Goal: Navigation & Orientation: Find specific page/section

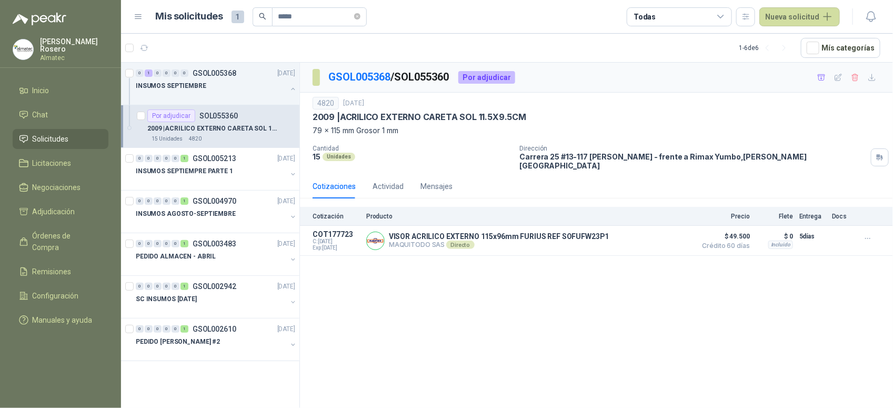
scroll to position [4, 0]
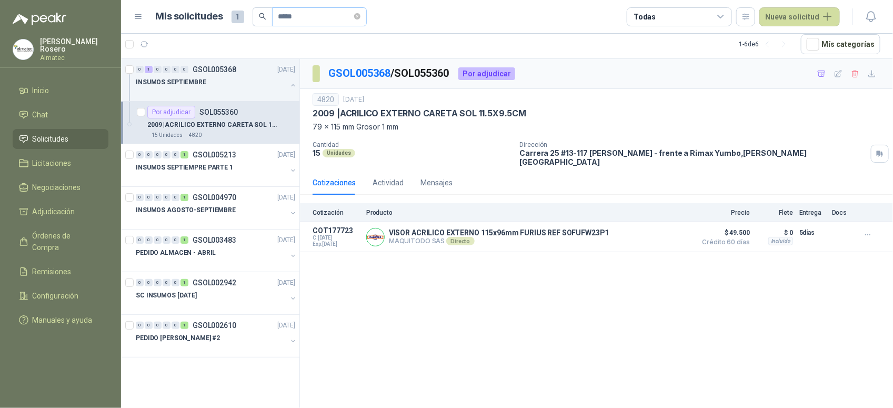
click at [367, 15] on span "*****" at bounding box center [319, 16] width 95 height 19
click at [361, 9] on span at bounding box center [357, 17] width 6 height 18
click at [361, 14] on icon "close-circle" at bounding box center [357, 16] width 6 height 6
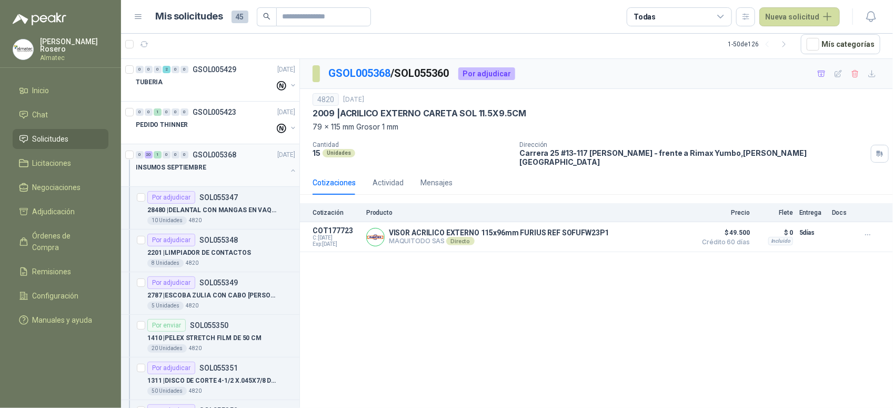
click at [289, 172] on button "button" at bounding box center [293, 170] width 8 height 8
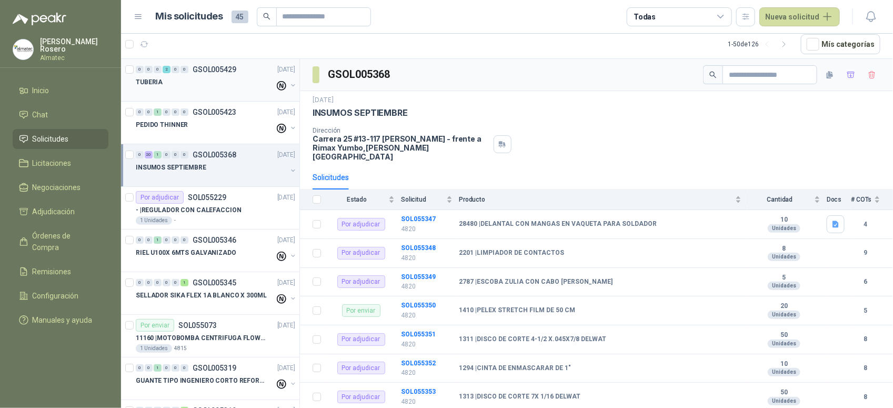
click at [232, 86] on div "TUBERIA" at bounding box center [205, 82] width 139 height 13
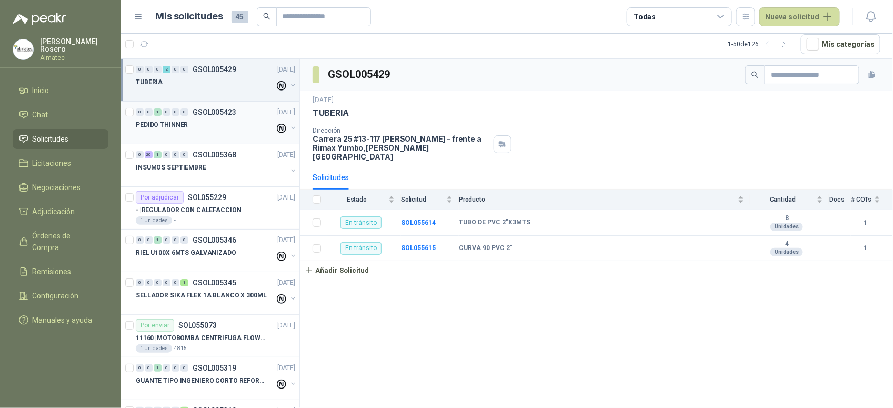
click at [227, 113] on p "GSOL005423" at bounding box center [215, 111] width 44 height 7
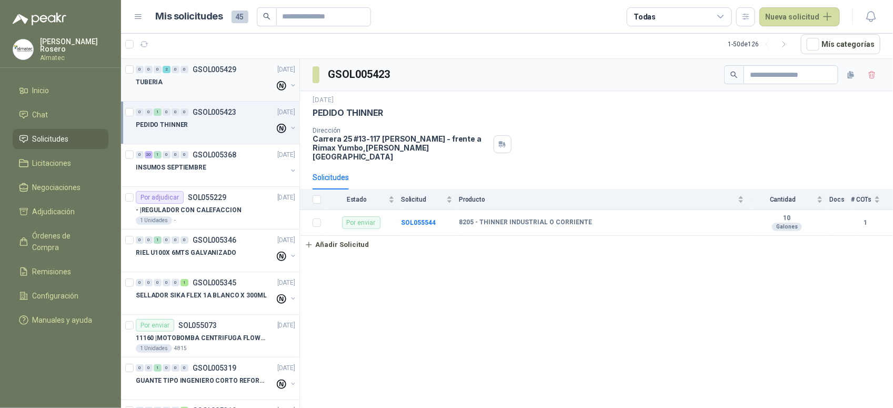
click at [236, 83] on div "TUBERIA" at bounding box center [205, 82] width 139 height 13
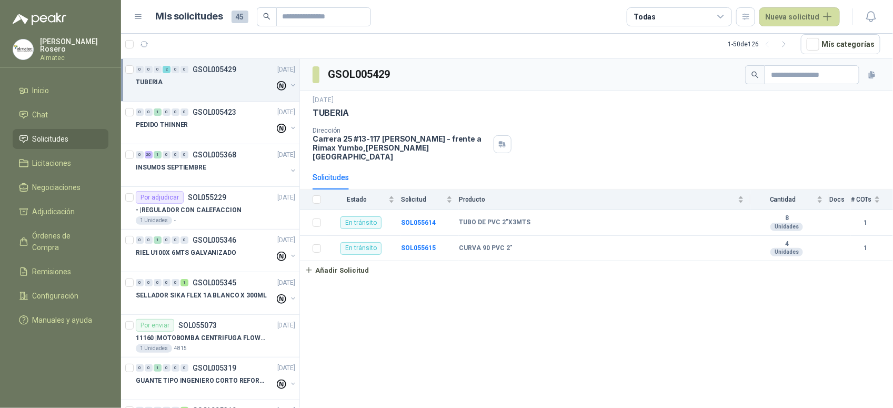
click at [611, 169] on div "Solicitudes" at bounding box center [597, 177] width 568 height 24
